Goal: Task Accomplishment & Management: Use online tool/utility

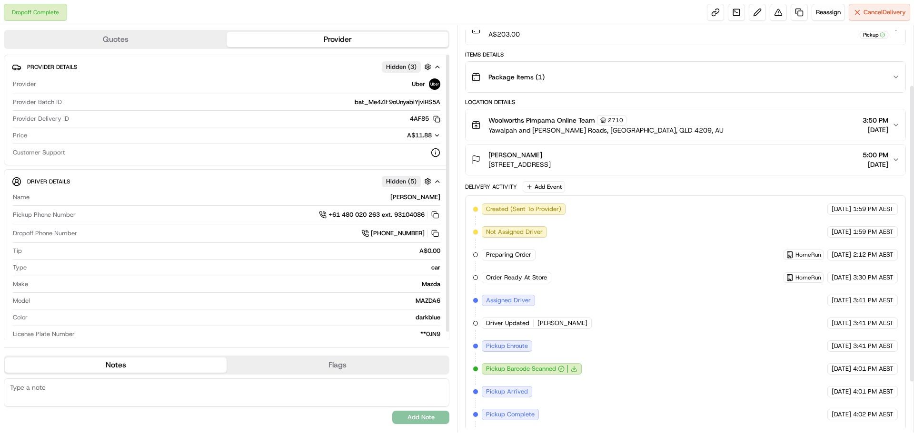
scroll to position [151, 0]
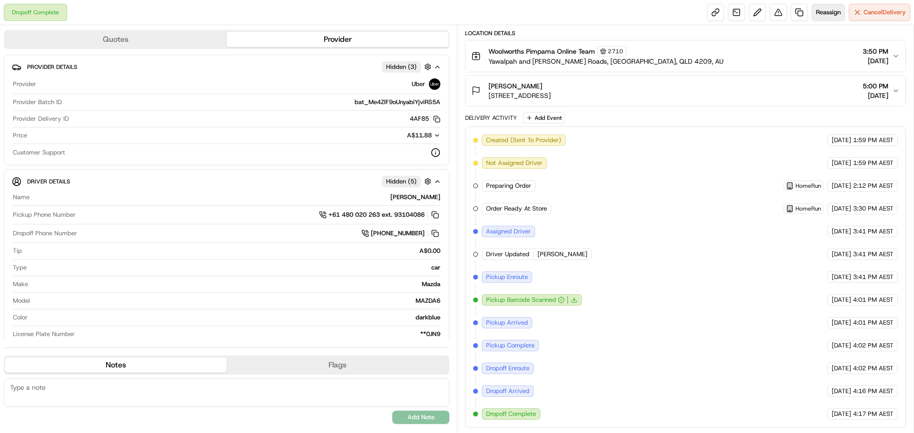
click at [829, 10] on span "Reassign" at bounding box center [828, 12] width 25 height 9
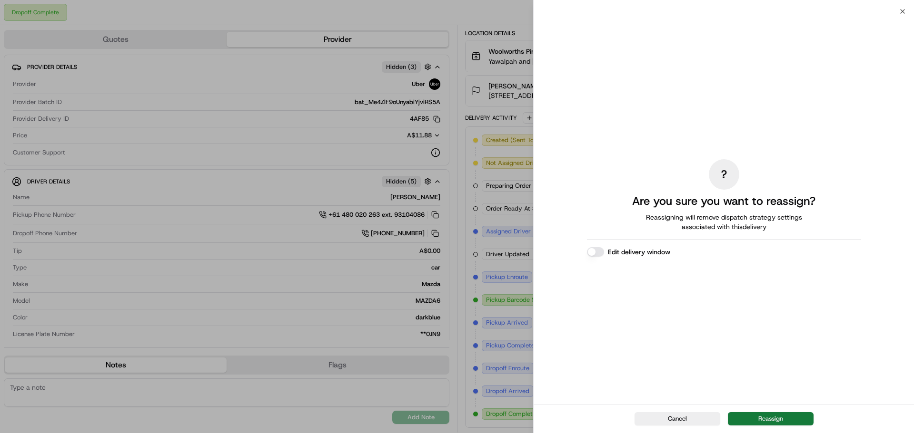
click at [767, 424] on button "Reassign" at bounding box center [771, 419] width 86 height 13
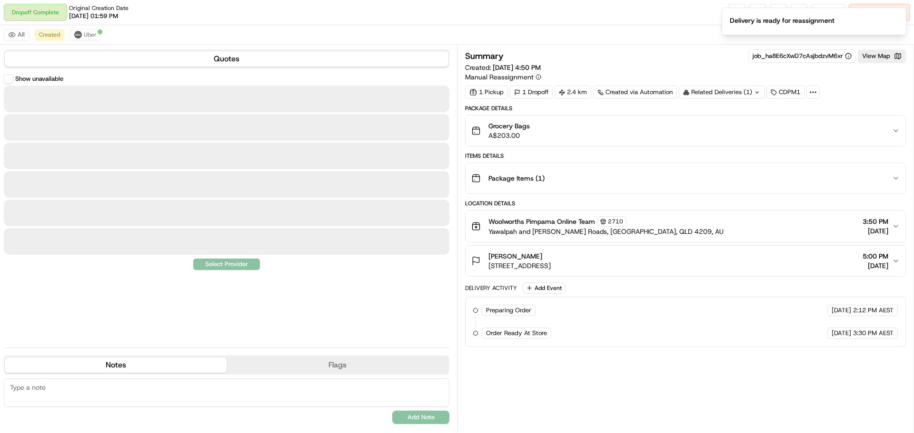
scroll to position [0, 0]
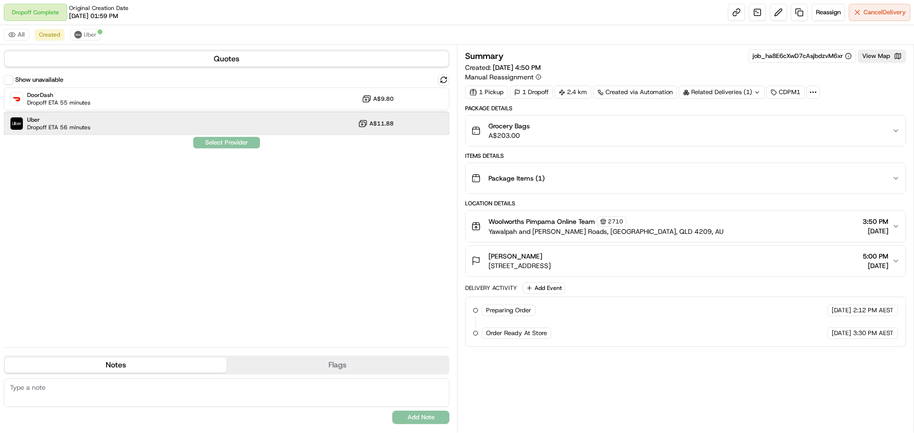
click at [49, 122] on span "Uber" at bounding box center [58, 120] width 63 height 8
click at [216, 142] on button "Assign Provider" at bounding box center [227, 142] width 68 height 11
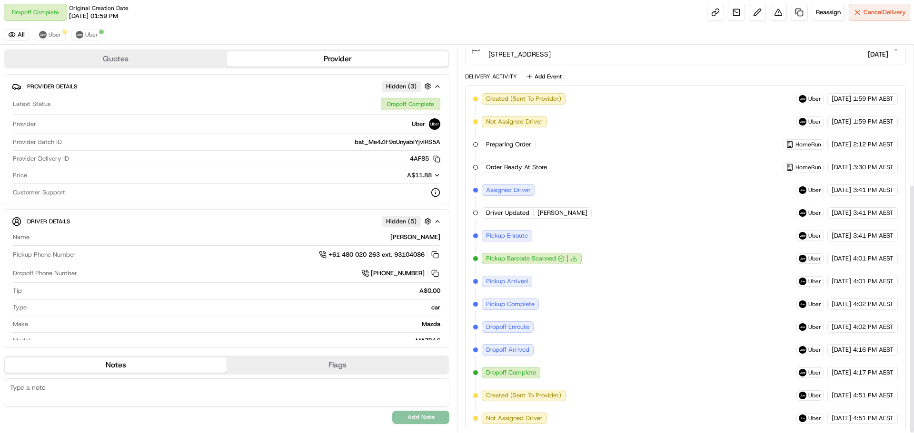
scroll to position [216, 0]
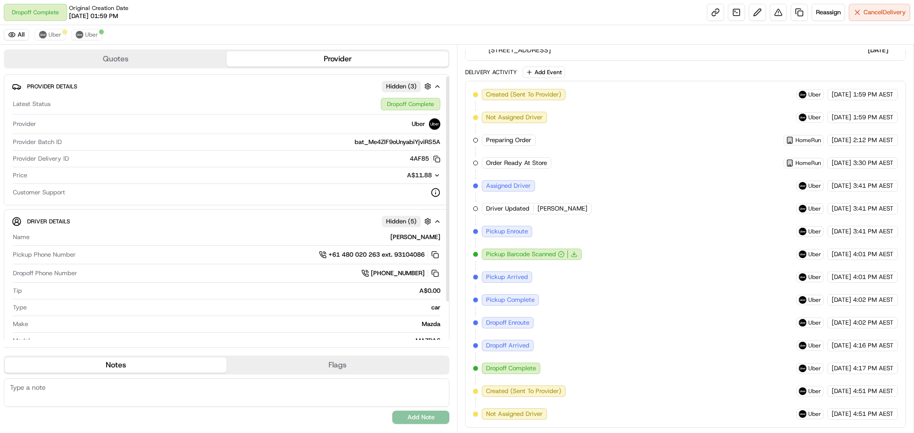
scroll to position [49, 0]
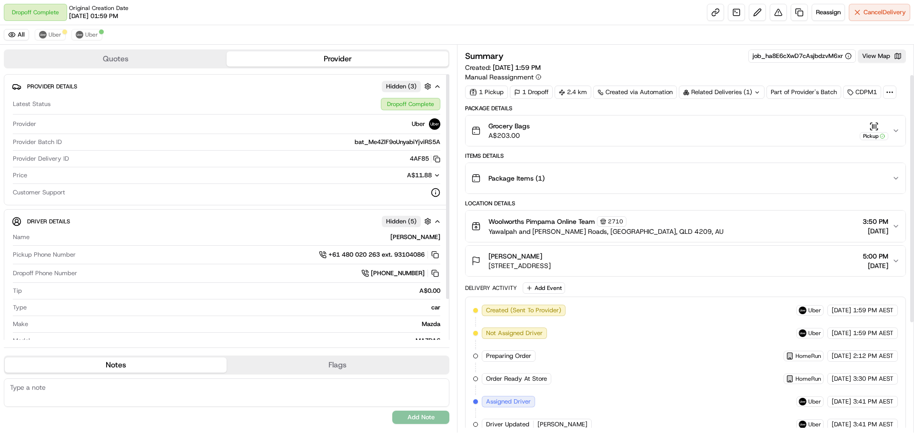
scroll to position [216, 0]
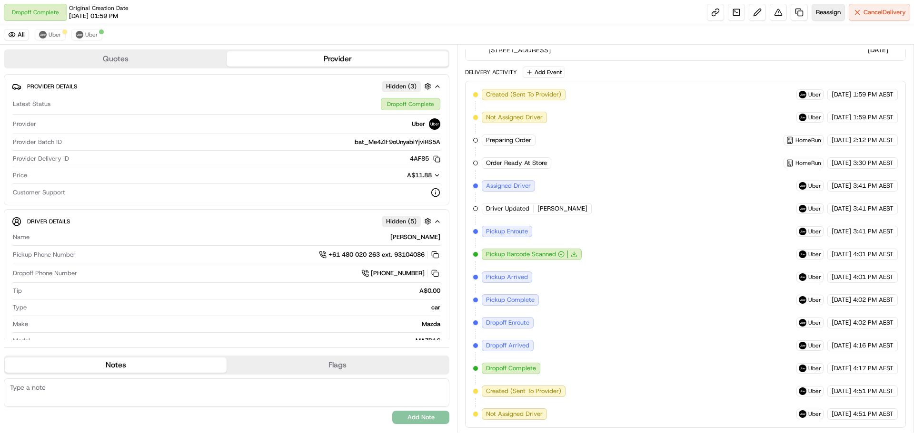
click at [817, 11] on span "Reassign" at bounding box center [828, 12] width 25 height 9
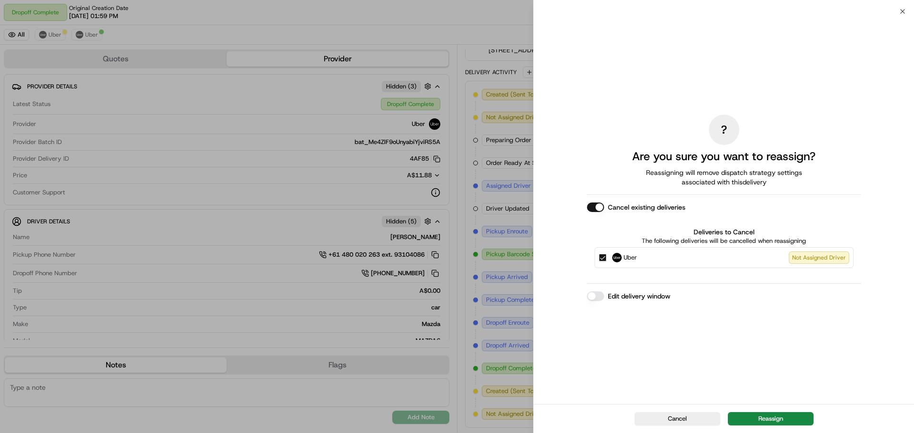
click at [760, 257] on label "Uber Not Assigned Driver" at bounding box center [730, 258] width 237 height 12
click at [606, 257] on button "Uber Not Assigned Driver" at bounding box center [603, 258] width 8 height 8
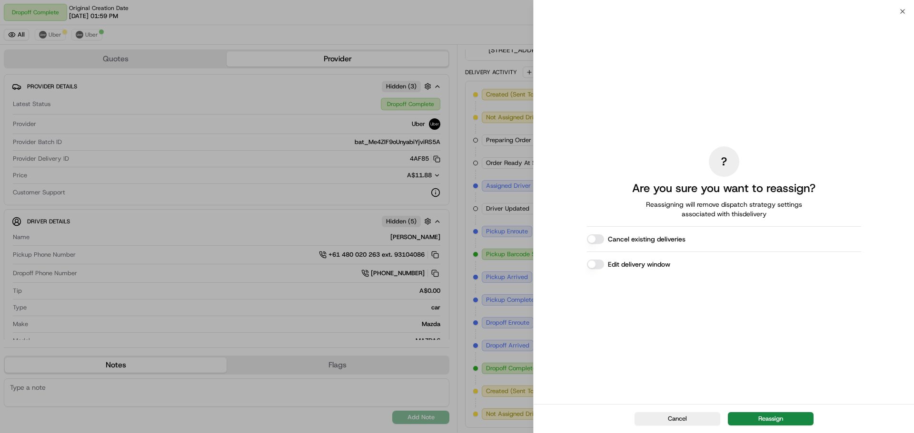
click at [660, 240] on label "Cancel existing deliveries" at bounding box center [647, 240] width 78 height 10
click at [604, 240] on button "Cancel existing deliveries" at bounding box center [595, 240] width 17 height 10
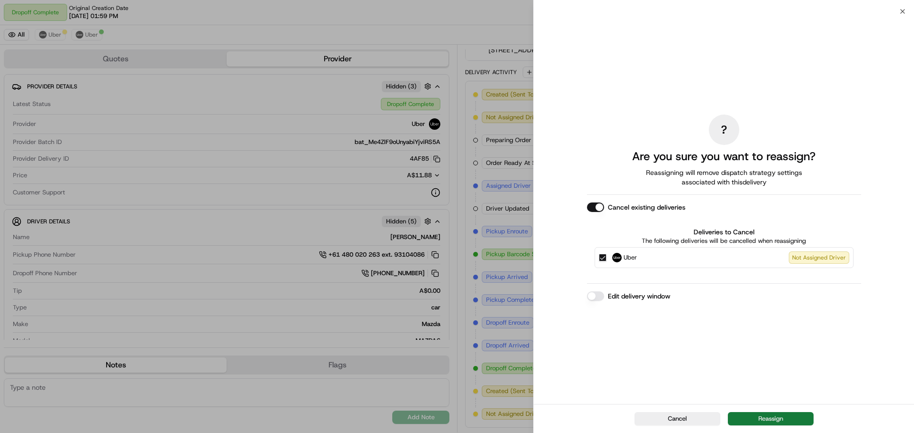
click at [766, 416] on button "Reassign" at bounding box center [771, 419] width 86 height 13
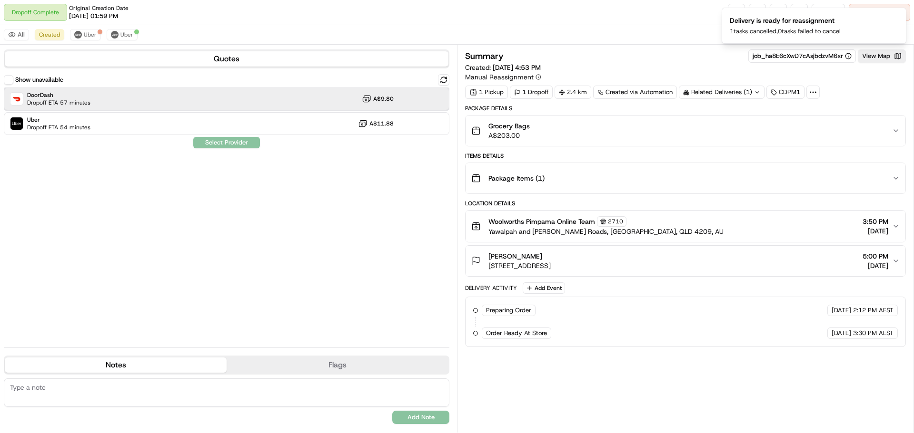
click at [171, 106] on div "DoorDash Dropoff ETA 57 minutes A$9.80" at bounding box center [226, 99] width 445 height 23
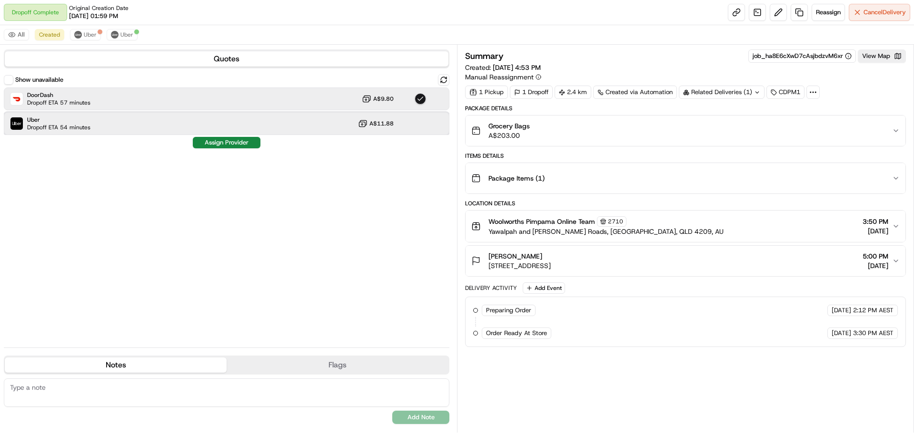
click at [169, 118] on div "Uber Dropoff ETA 54 minutes A$11.88" at bounding box center [226, 123] width 445 height 23
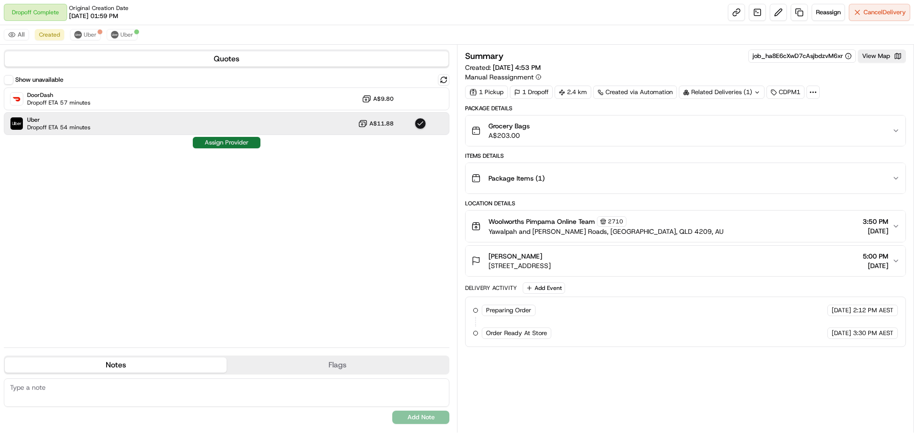
click at [203, 141] on button "Assign Provider" at bounding box center [227, 142] width 68 height 11
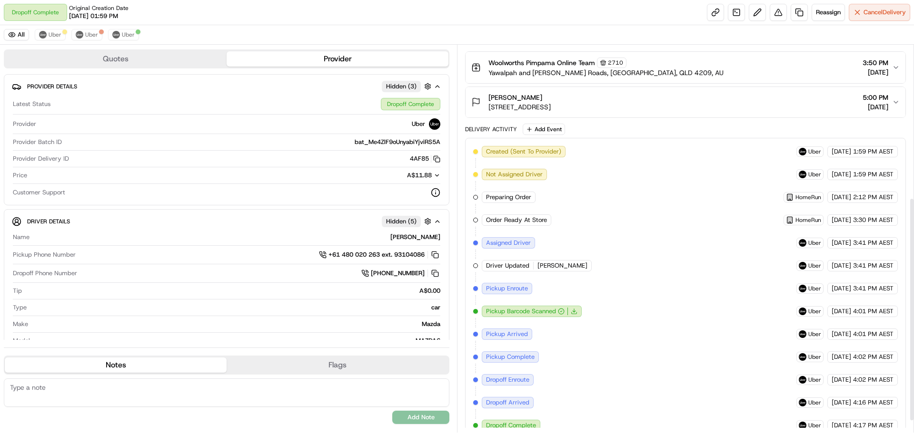
scroll to position [285, 0]
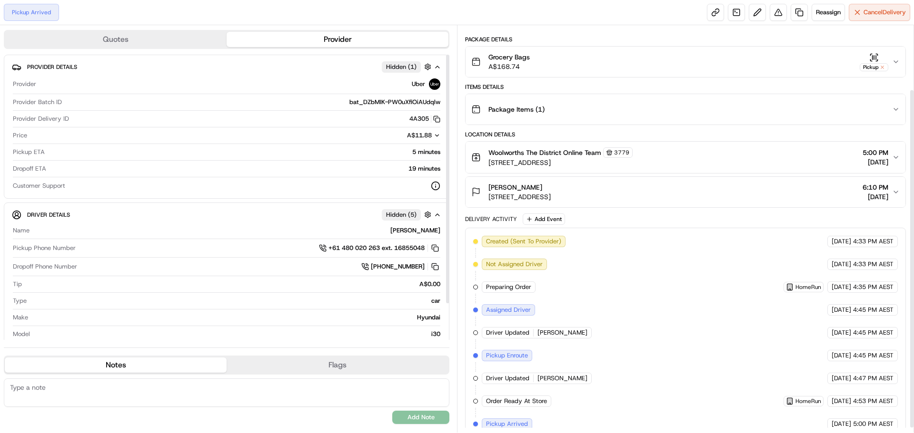
scroll to position [82, 0]
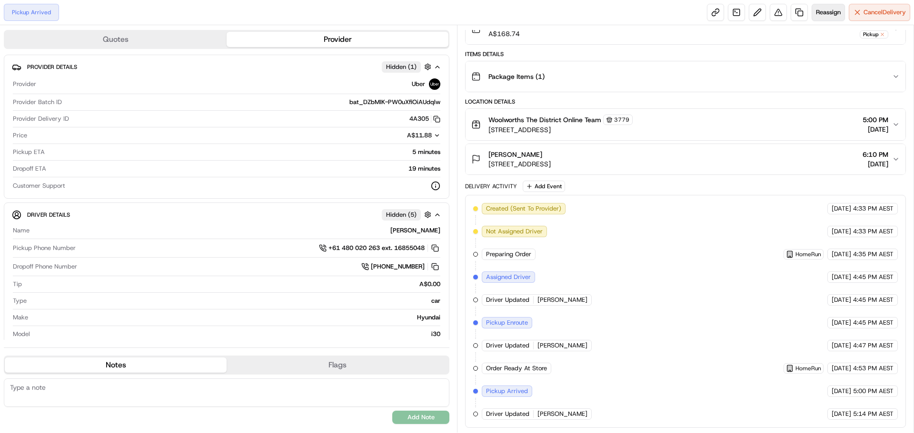
click at [828, 13] on span "Reassign" at bounding box center [828, 12] width 25 height 9
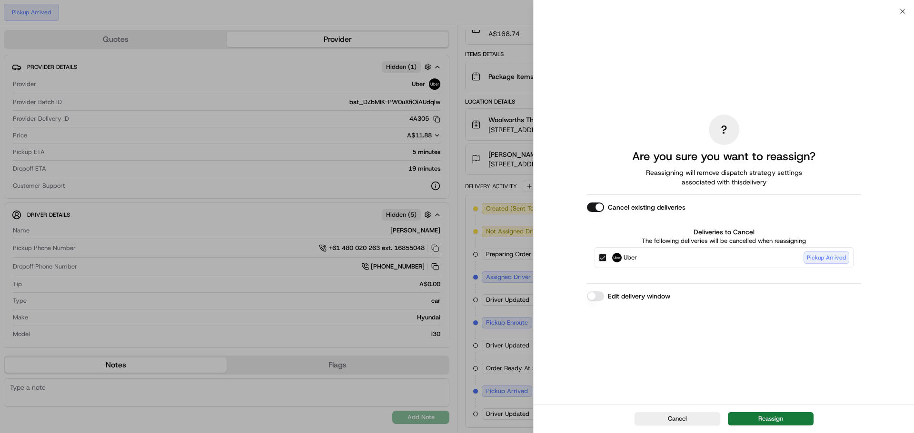
click at [772, 417] on button "Reassign" at bounding box center [771, 419] width 86 height 13
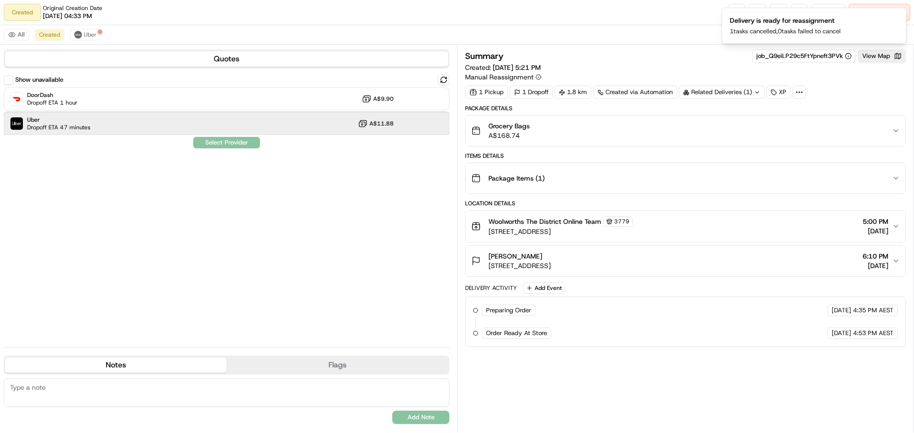
click at [56, 125] on span "Dropoff ETA 47 minutes" at bounding box center [58, 128] width 63 height 8
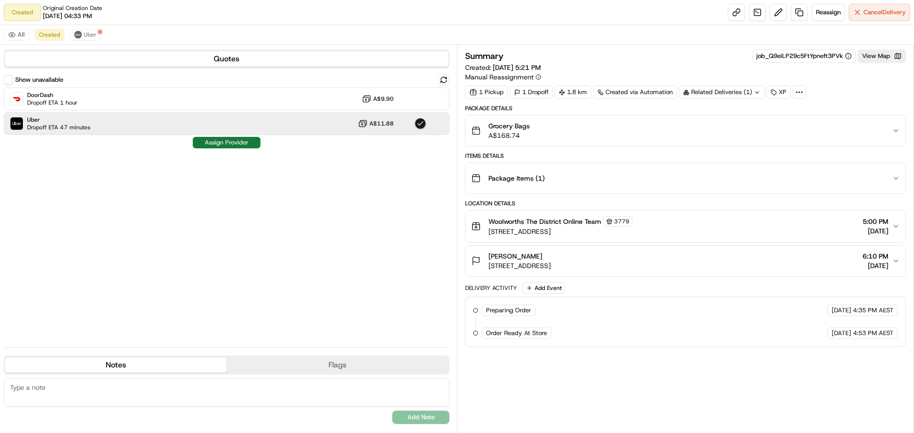
click at [251, 145] on button "Assign Provider" at bounding box center [227, 142] width 68 height 11
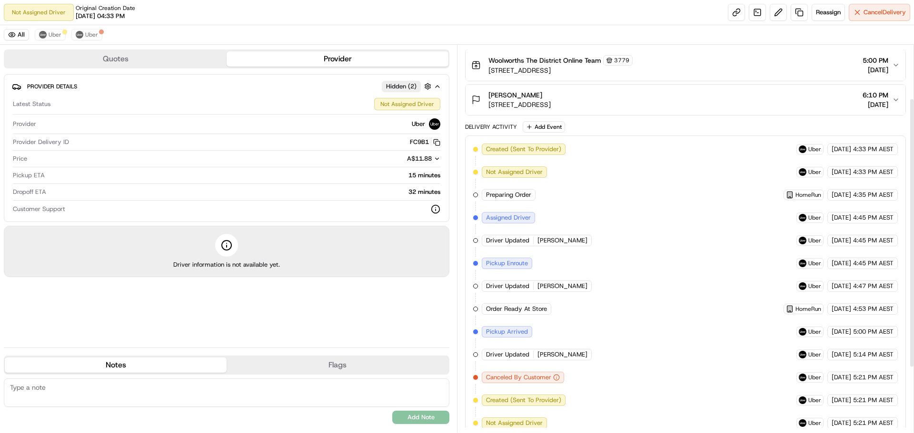
scroll to position [170, 0]
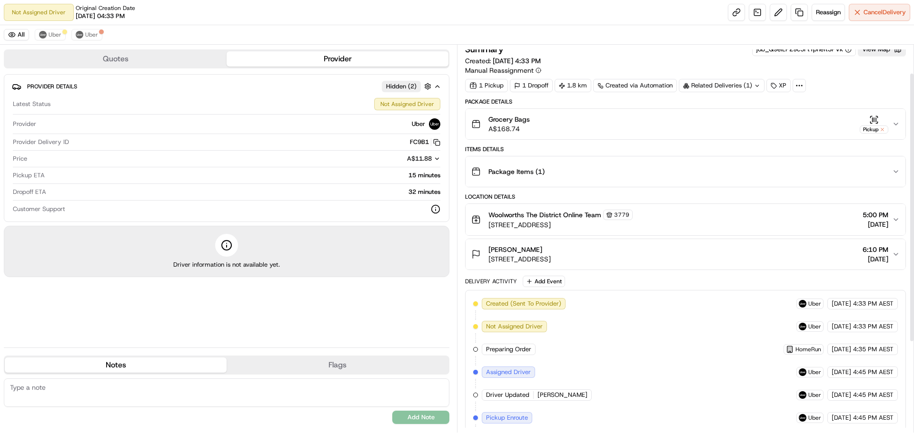
scroll to position [170, 0]
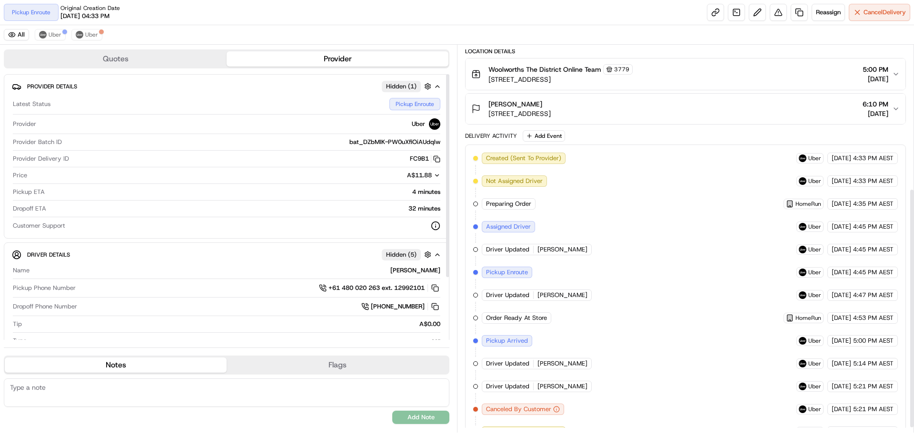
scroll to position [239, 0]
